Goal: Task Accomplishment & Management: Manage account settings

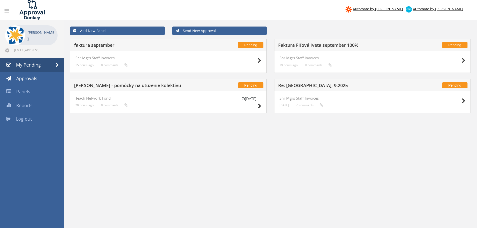
click at [11, 16] on div at bounding box center [23, 10] width 55 height 20
click at [10, 13] on link at bounding box center [6, 11] width 11 height 10
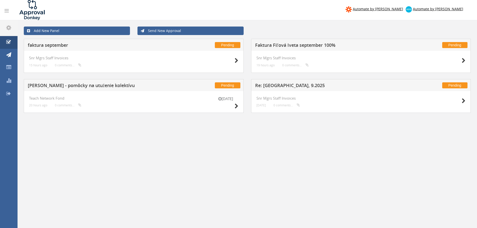
click at [46, 59] on h4 "Snr Mgrs Staff Invoices" at bounding box center [133, 58] width 209 height 4
click at [51, 44] on h5 "faktura september" at bounding box center [102, 46] width 148 height 6
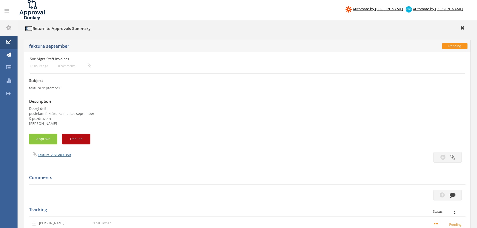
click at [26, 27] on icon at bounding box center [26, 29] width 3 height 4
click at [9, 40] on icon at bounding box center [8, 42] width 5 height 5
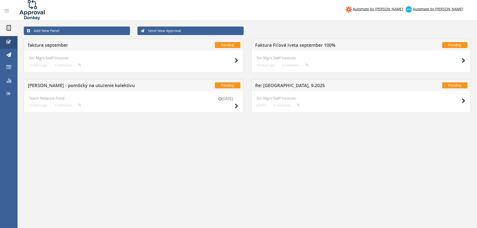
click at [9, 29] on icon at bounding box center [8, 28] width 5 height 6
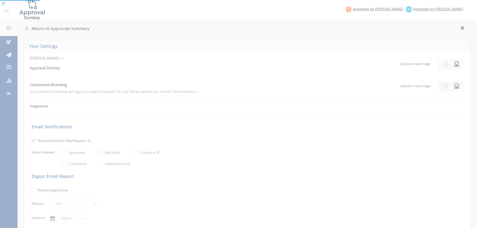
select select "number:1"
checkbox input "true"
type input "[DATE]"
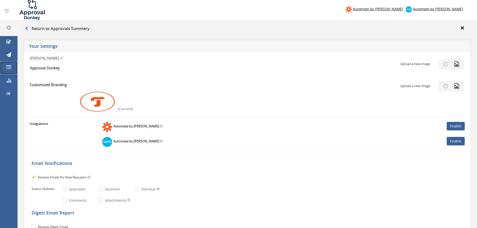
click at [10, 68] on icon at bounding box center [8, 67] width 5 height 5
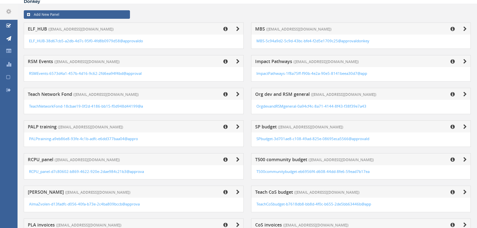
scroll to position [25, 0]
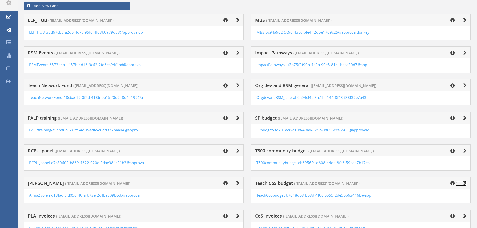
click at [466, 182] on icon at bounding box center [465, 183] width 4 height 5
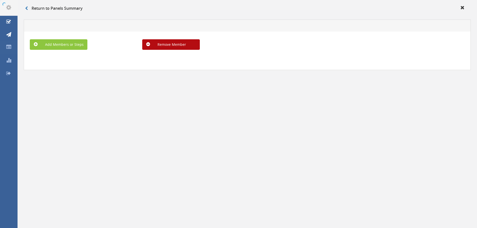
scroll to position [20, 0]
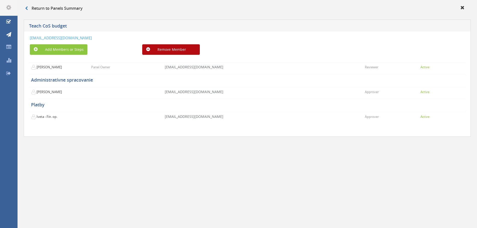
click at [25, 7] on div "Return to Panels Summary" at bounding box center [247, 9] width 452 height 8
click at [26, 8] on icon at bounding box center [26, 8] width 3 height 4
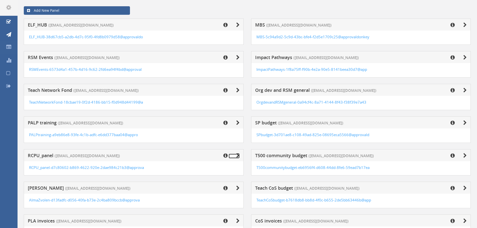
click at [237, 154] on icon at bounding box center [238, 155] width 4 height 5
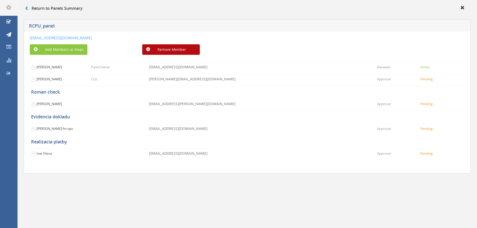
click at [171, 210] on div "Return to Panels Summary RCPU_panel [EMAIL_ADDRESS][DOMAIN_NAME] Add Members or…" at bounding box center [247, 114] width 459 height 228
